Goal: Task Accomplishment & Management: Manage account settings

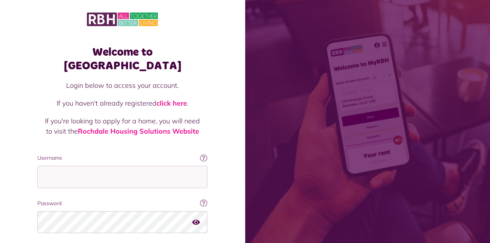
click at [91, 166] on input "Username" at bounding box center [122, 177] width 170 height 22
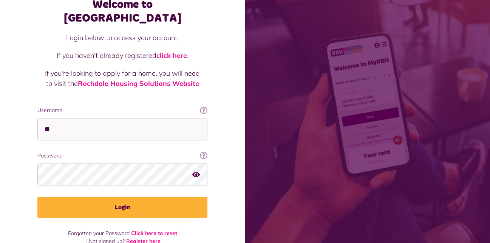
scroll to position [48, 0]
type input "**********"
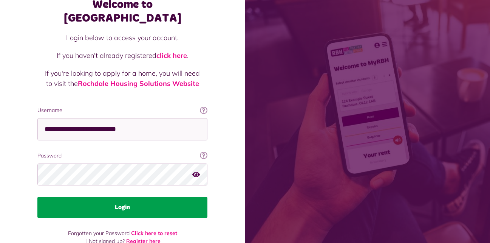
click at [109, 197] on button "Login" at bounding box center [122, 207] width 170 height 21
click at [98, 197] on button "Login" at bounding box center [122, 207] width 170 height 21
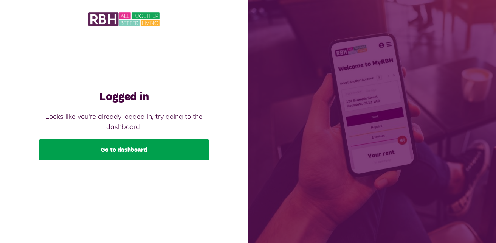
click at [138, 145] on link "Go to dashboard" at bounding box center [124, 149] width 170 height 21
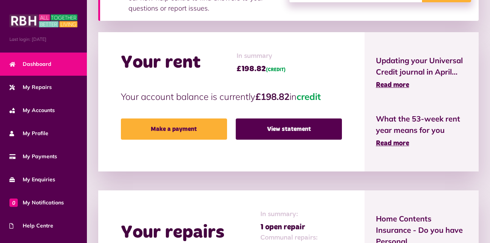
scroll to position [159, 0]
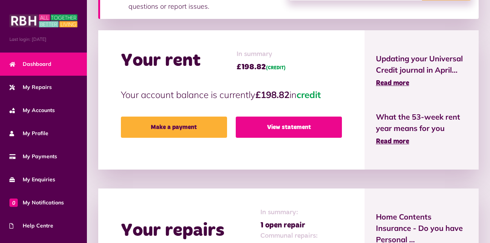
click at [302, 125] on link "View statement" at bounding box center [289, 126] width 106 height 21
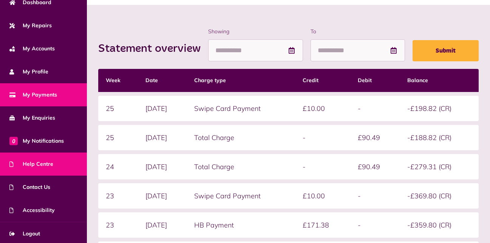
scroll to position [63, 0]
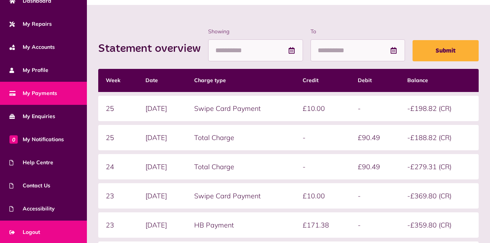
click at [32, 230] on span "Logout" at bounding box center [24, 232] width 31 height 8
